Goal: Task Accomplishment & Management: Manage account settings

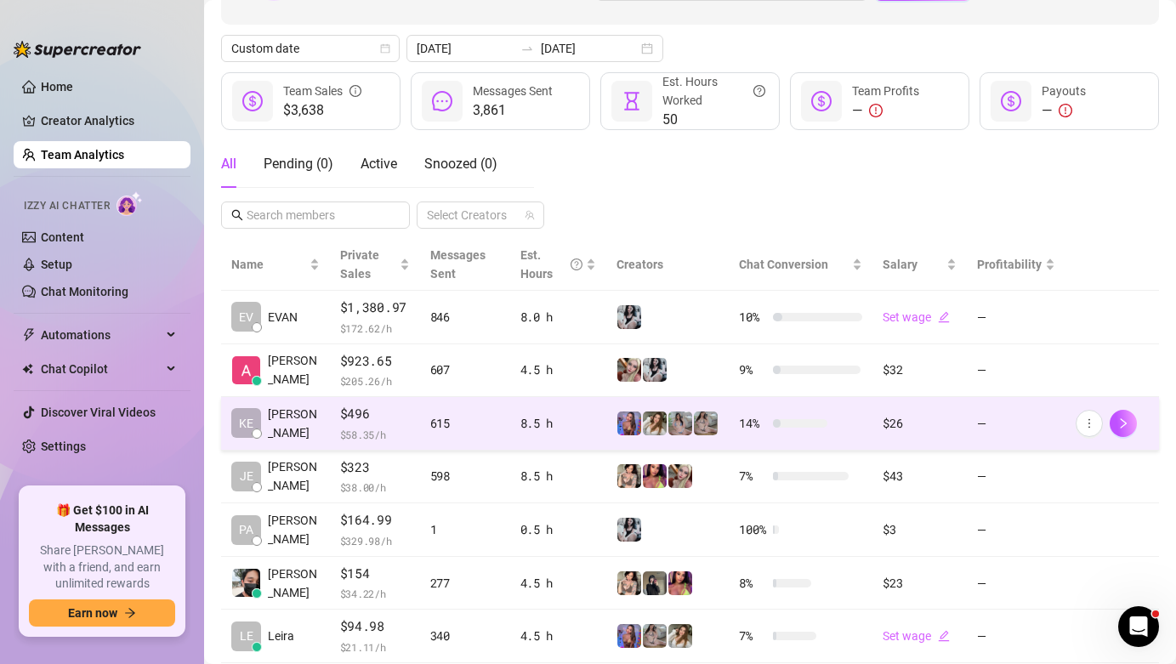
scroll to position [126, 0]
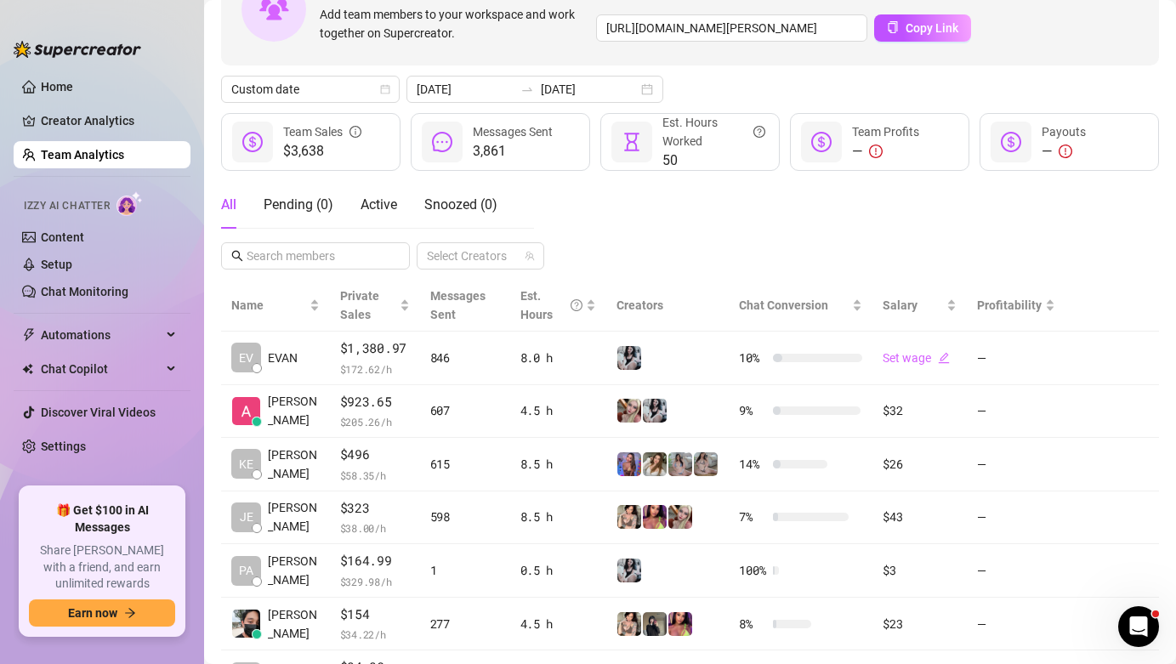
click at [502, 104] on div "Invite your team! Add team members to your workspace and work together on Super…" at bounding box center [690, 432] width 938 height 959
click at [541, 91] on input "[DATE]" at bounding box center [589, 89] width 97 height 19
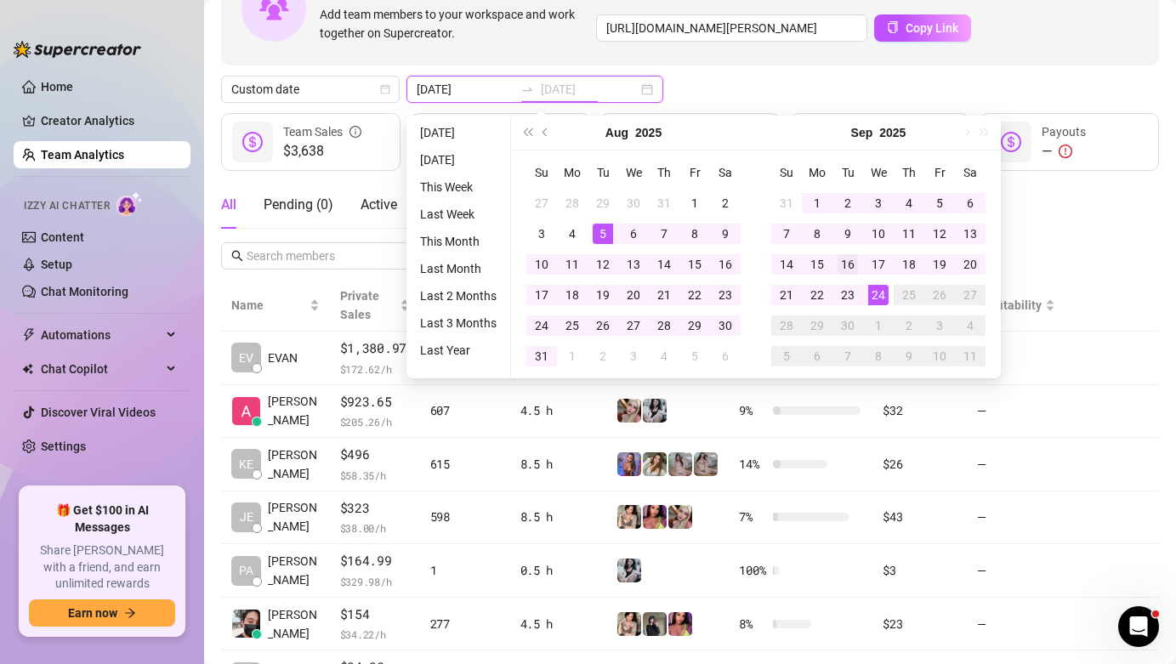
type input "[DATE]"
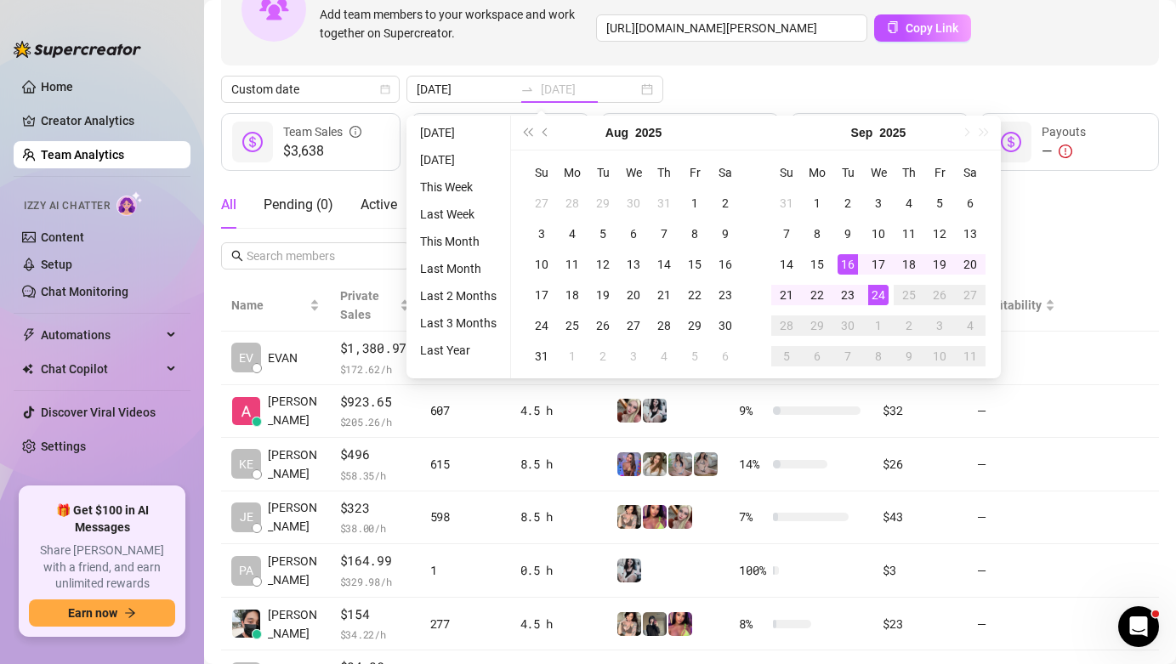
click at [849, 274] on div "16" at bounding box center [848, 264] width 20 height 20
click at [816, 296] on div "22" at bounding box center [817, 295] width 20 height 20
type input "[DATE]"
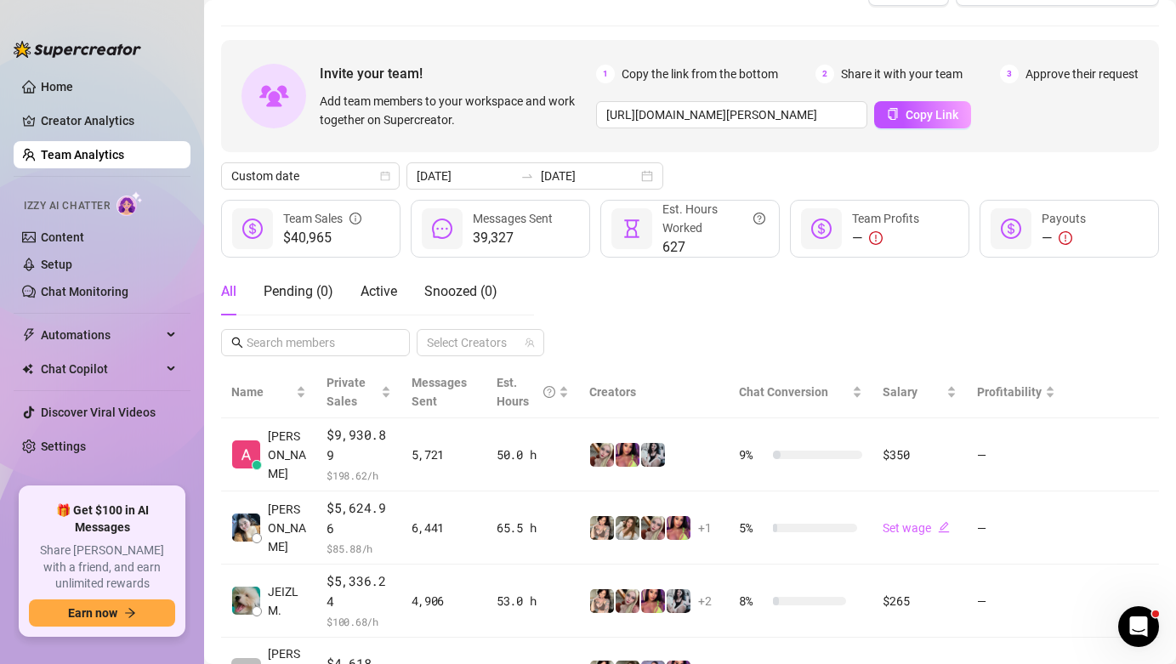
scroll to position [36, 0]
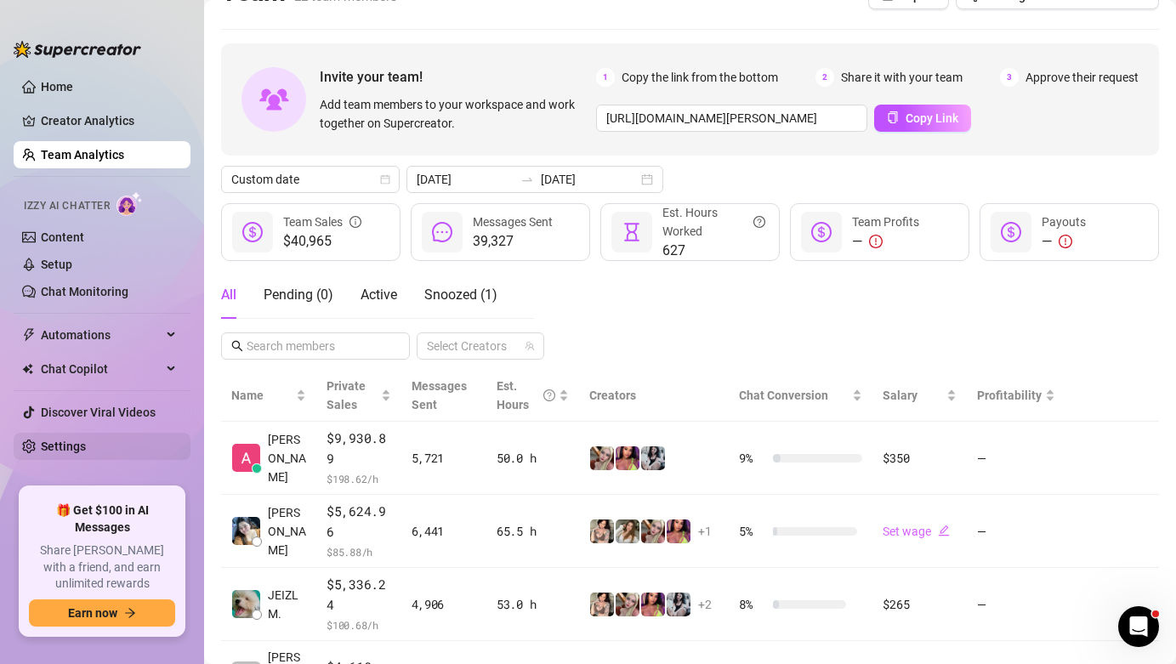
click at [86, 453] on link "Settings" at bounding box center [63, 447] width 45 height 14
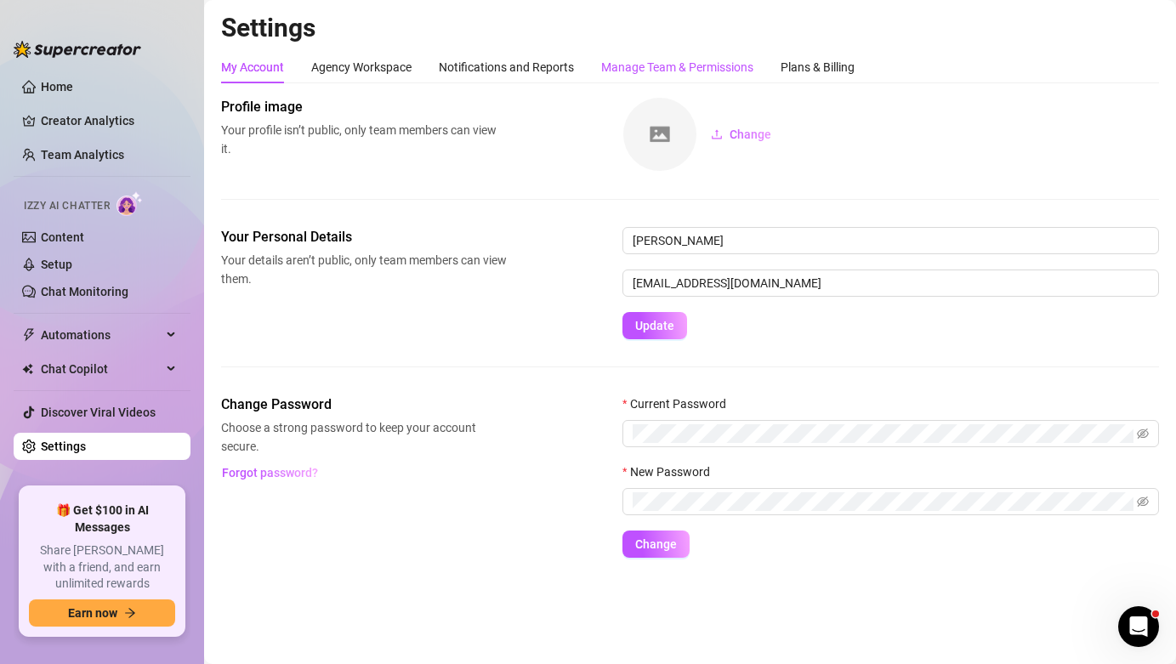
click at [658, 71] on div "Manage Team & Permissions" at bounding box center [677, 67] width 152 height 19
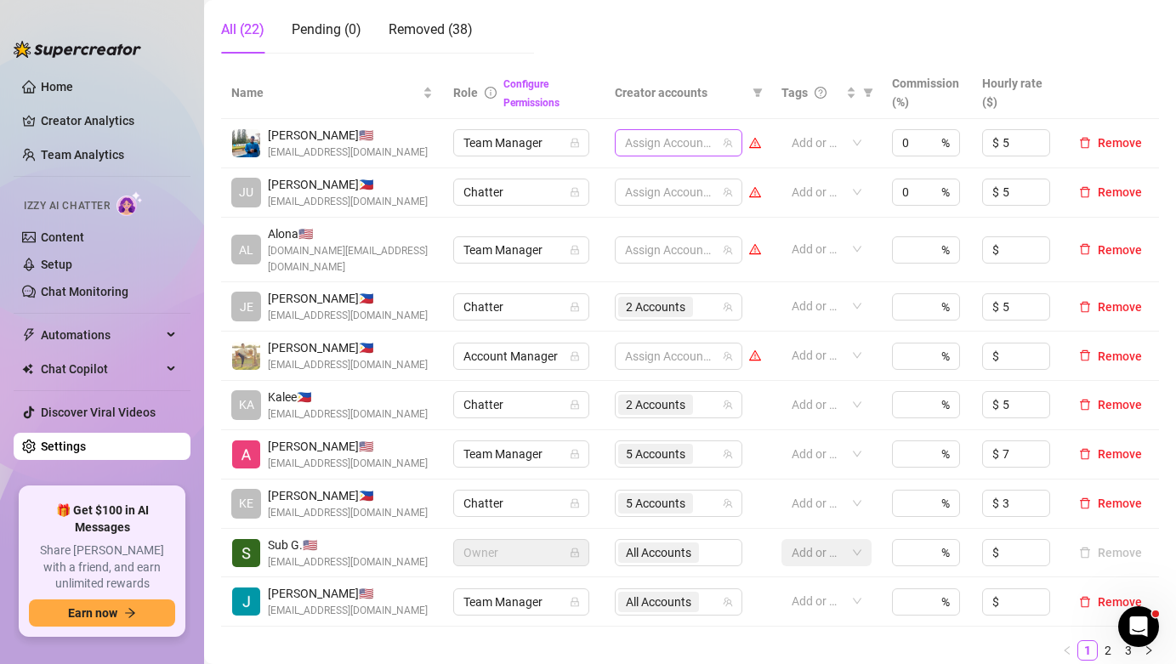
scroll to position [343, 0]
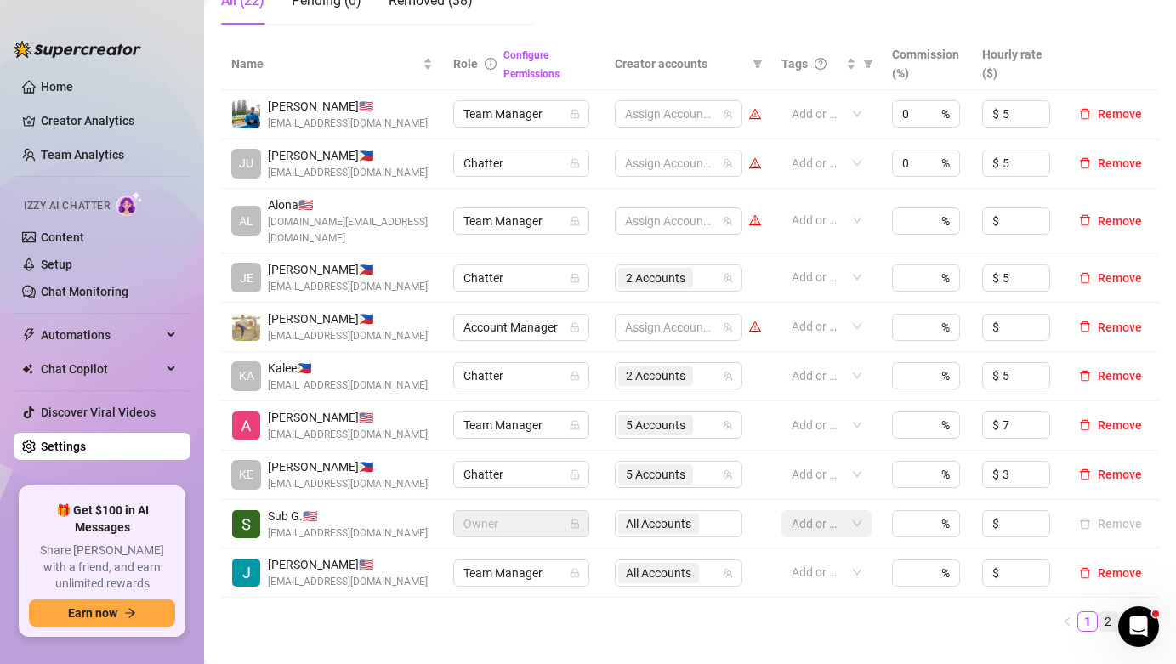
click at [1101, 612] on link "2" at bounding box center [1108, 621] width 19 height 19
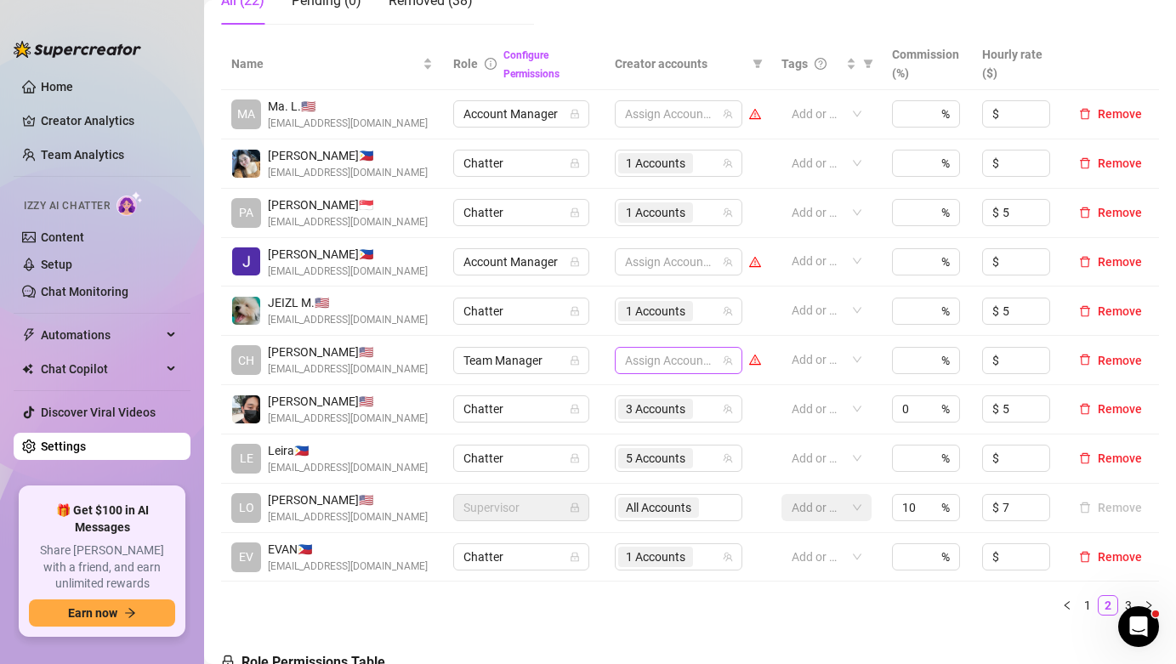
click at [705, 355] on div at bounding box center [669, 361] width 103 height 24
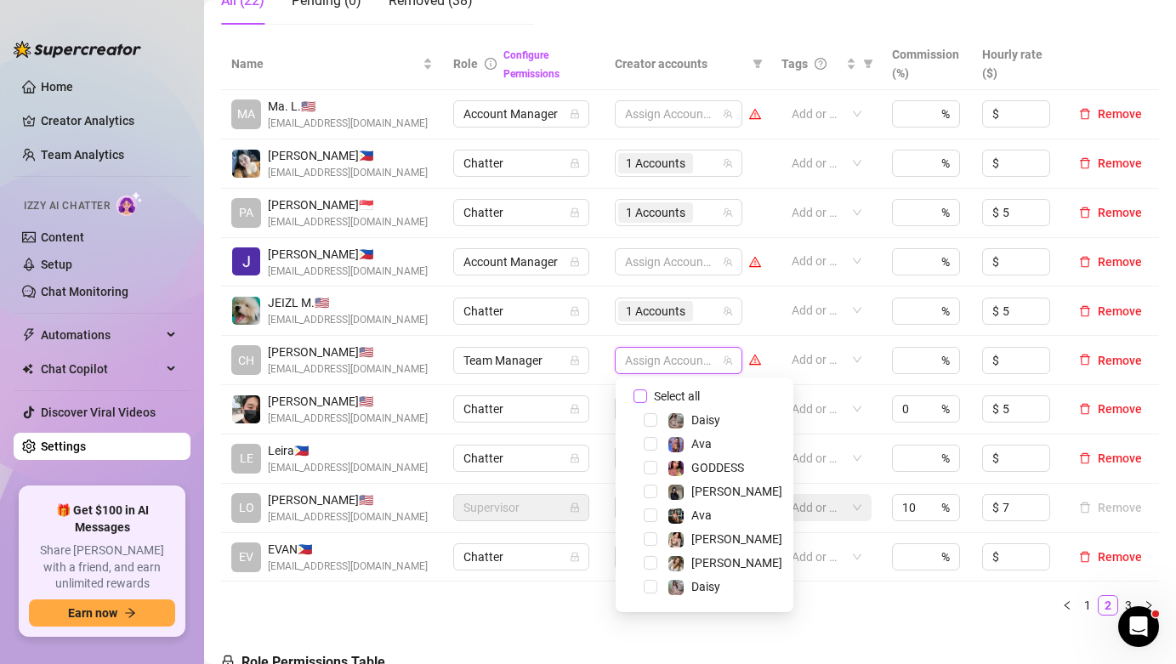
click at [680, 395] on span "Select all" at bounding box center [677, 396] width 60 height 19
click at [647, 395] on input "Select all" at bounding box center [641, 397] width 14 height 14
checkbox input "true"
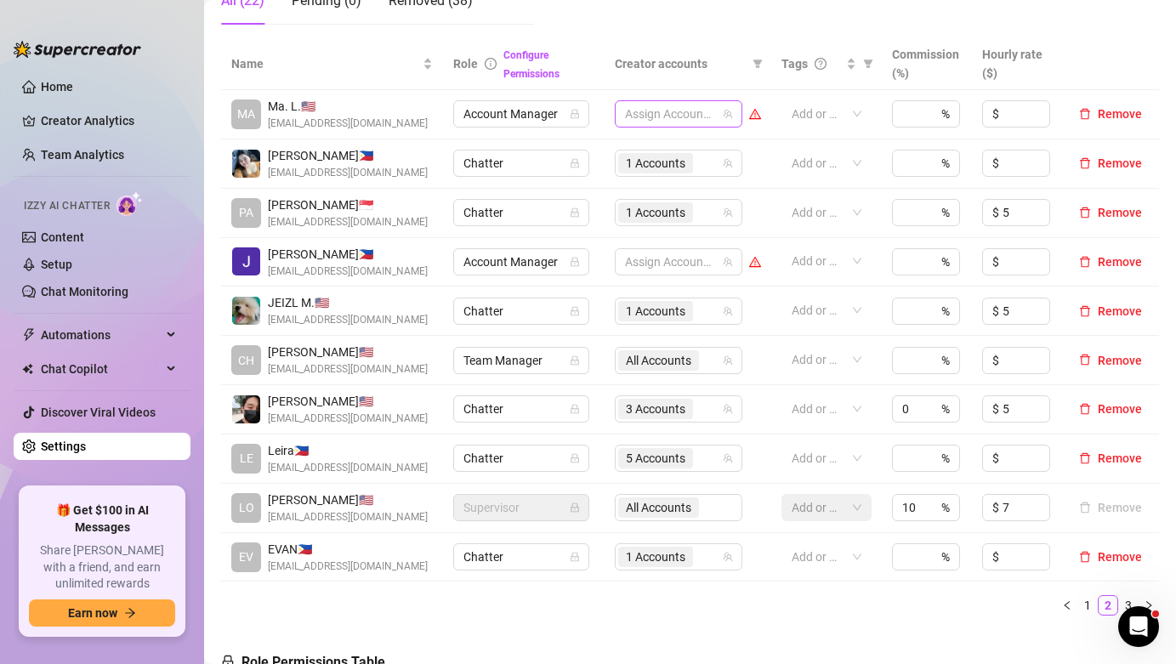
click at [677, 119] on div at bounding box center [669, 114] width 103 height 24
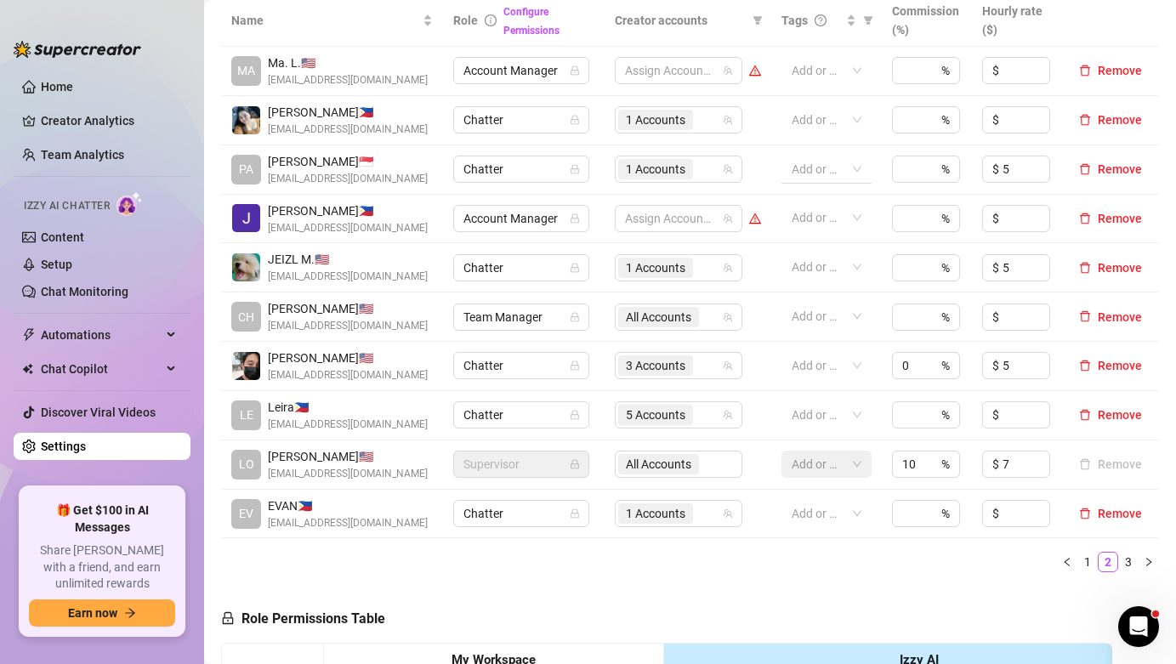
scroll to position [371, 0]
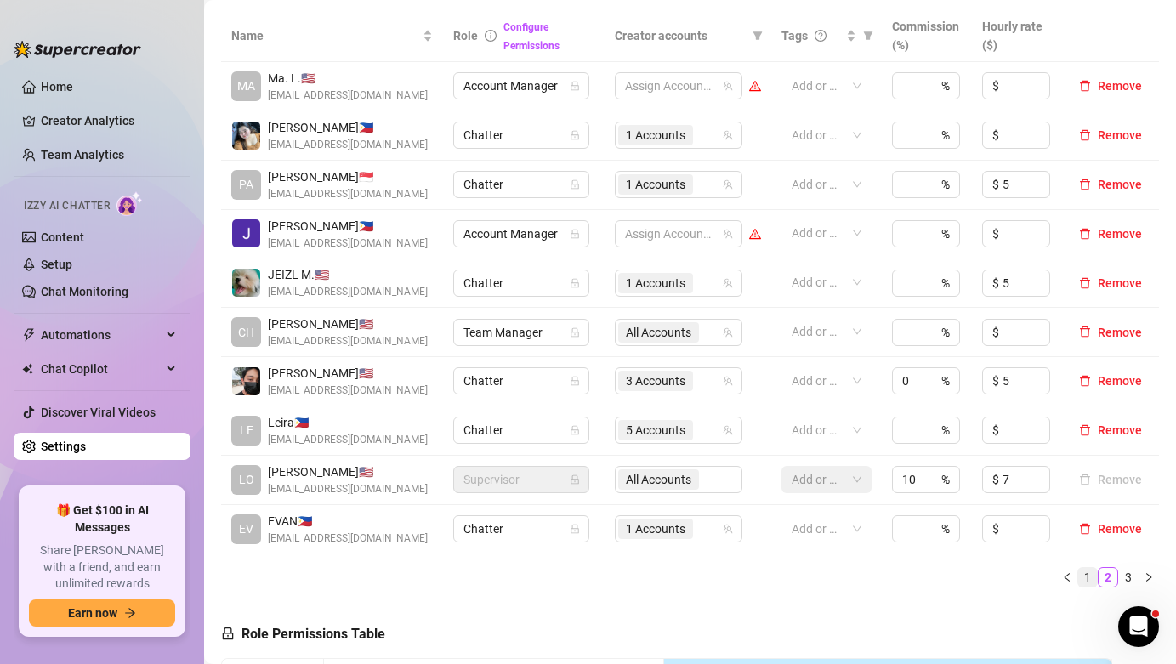
click at [1089, 587] on link "1" at bounding box center [1088, 577] width 19 height 19
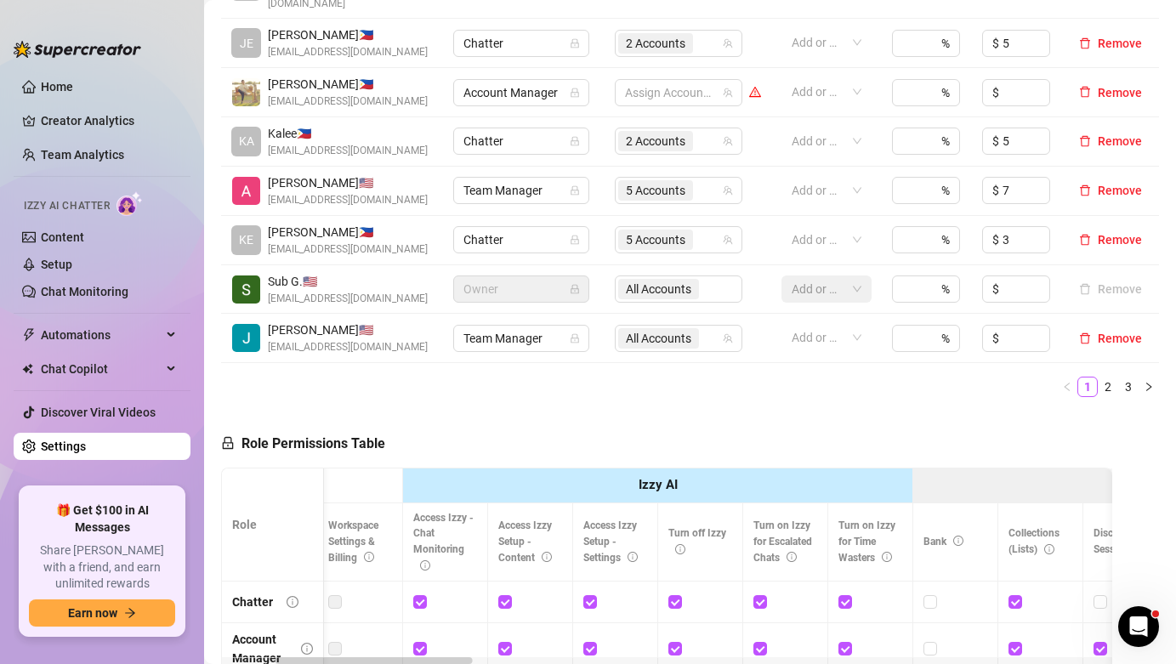
scroll to position [0, 286]
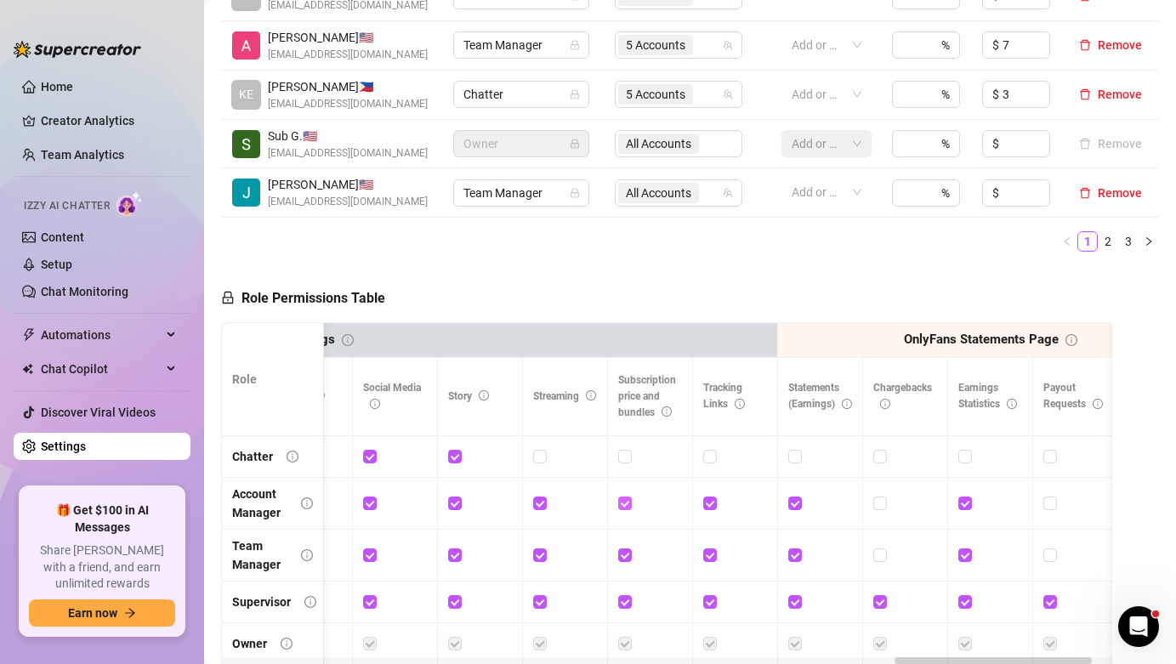
click at [625, 497] on input "checkbox" at bounding box center [624, 503] width 12 height 12
checkbox input "false"
click at [629, 549] on input "checkbox" at bounding box center [624, 555] width 12 height 12
checkbox input "false"
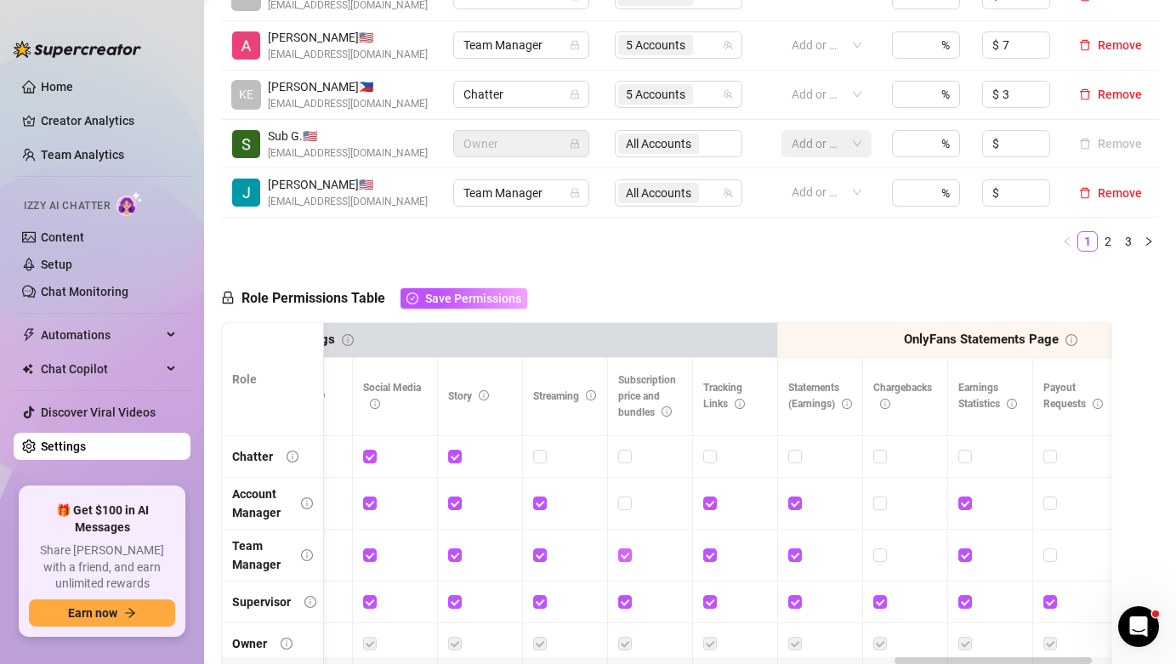
checkbox input "false"
click at [502, 292] on span "Save Permissions" at bounding box center [473, 299] width 96 height 14
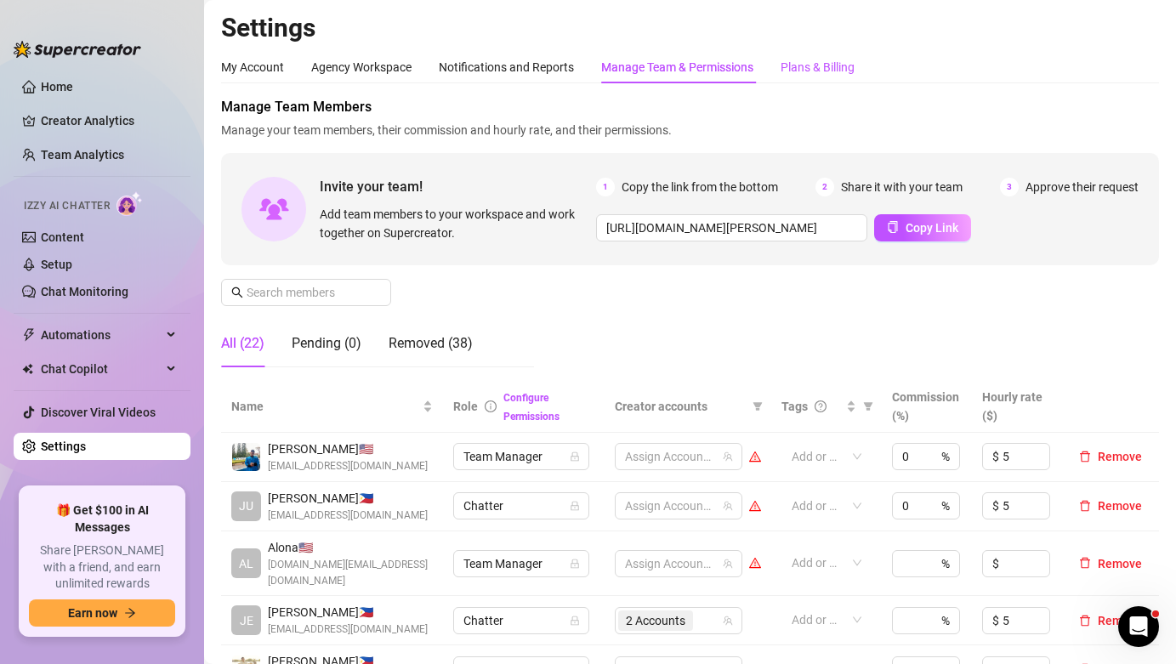
click at [815, 65] on div "Plans & Billing" at bounding box center [818, 67] width 74 height 19
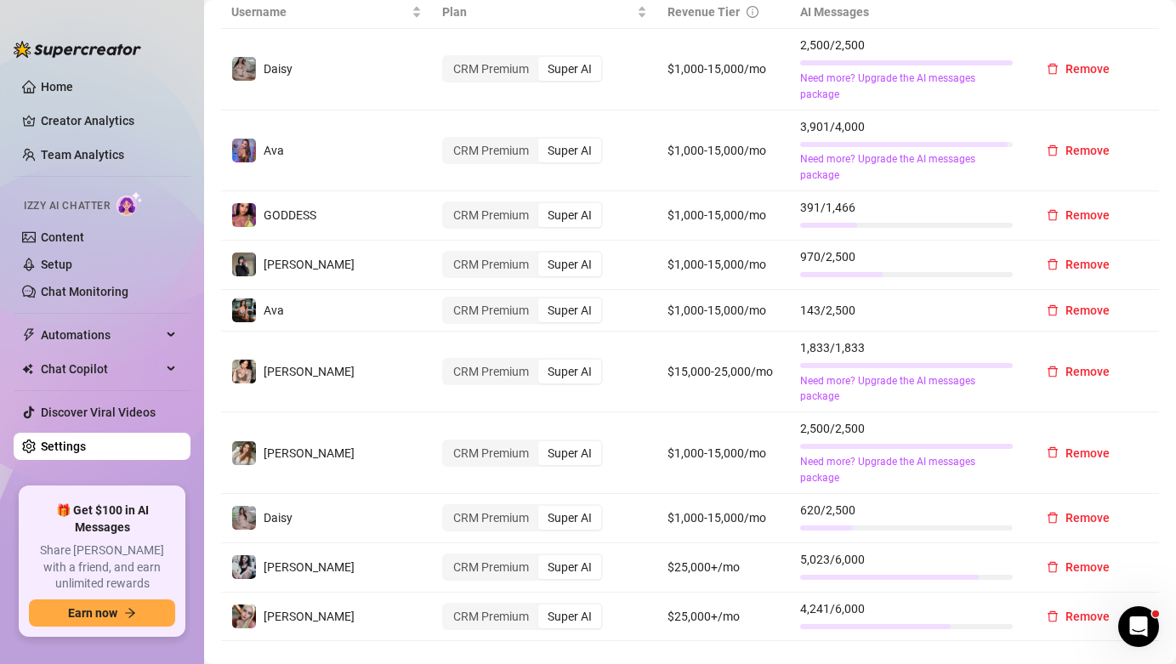
scroll to position [637, 0]
